Goal: Submit feedback/report problem

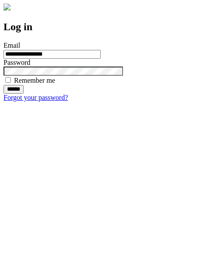
click at [24, 94] on input "******" at bounding box center [14, 89] width 20 height 9
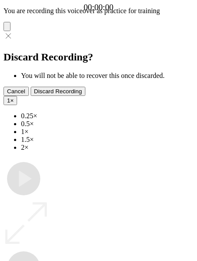
type input "**********"
